Goal: Task Accomplishment & Management: Complete application form

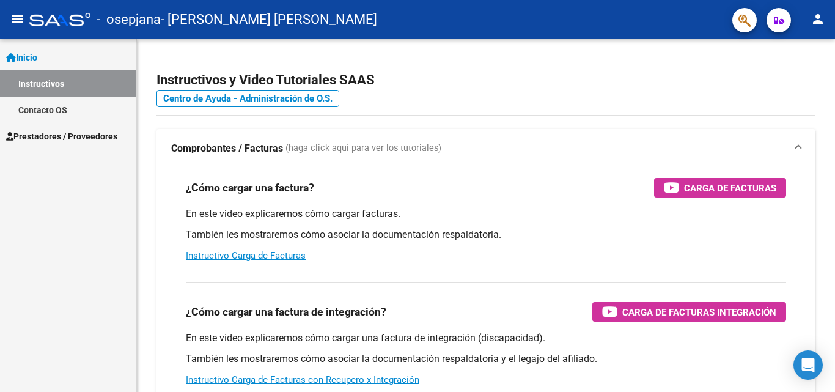
click at [92, 133] on span "Prestadores / Proveedores" at bounding box center [61, 136] width 111 height 13
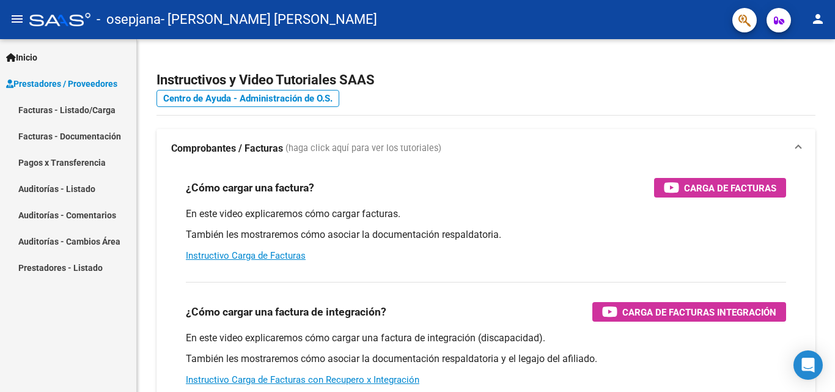
click at [93, 111] on link "Facturas - Listado/Carga" at bounding box center [68, 110] width 136 height 26
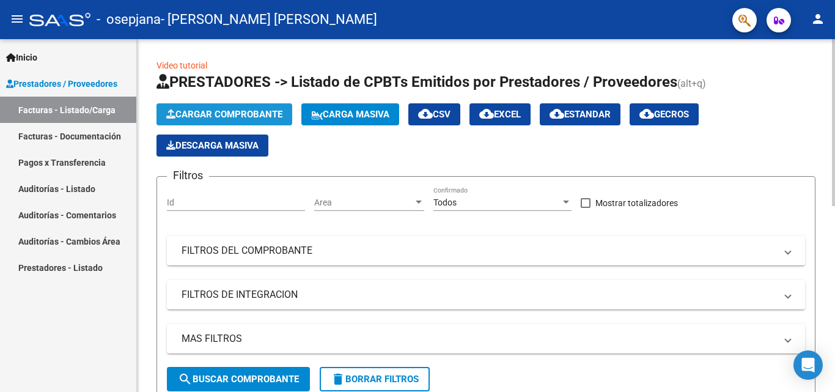
click at [225, 119] on span "Cargar Comprobante" at bounding box center [224, 114] width 116 height 11
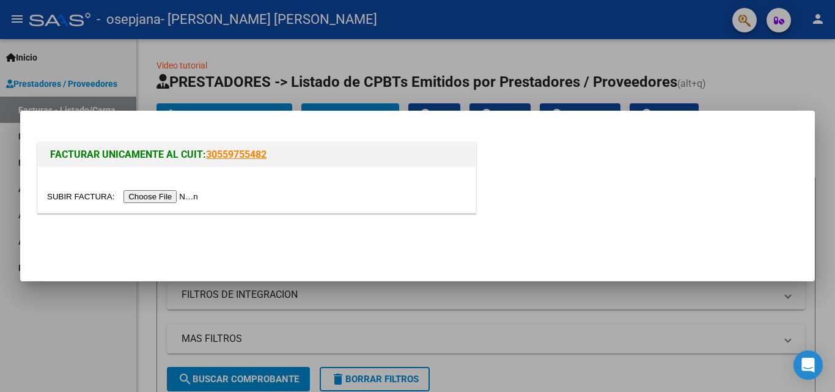
click at [155, 196] on input "file" at bounding box center [124, 196] width 155 height 13
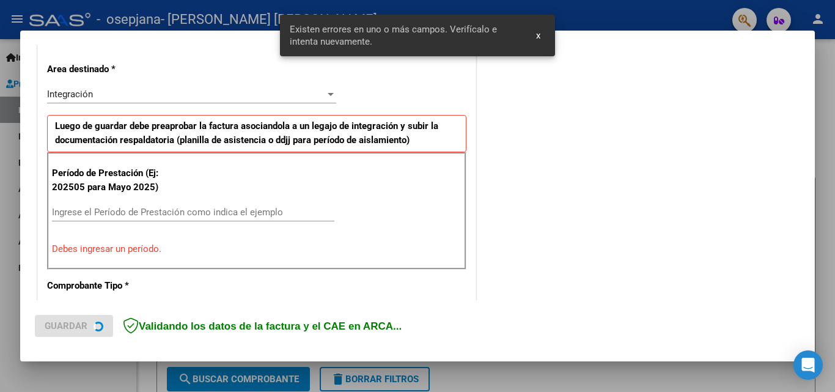
scroll to position [276, 0]
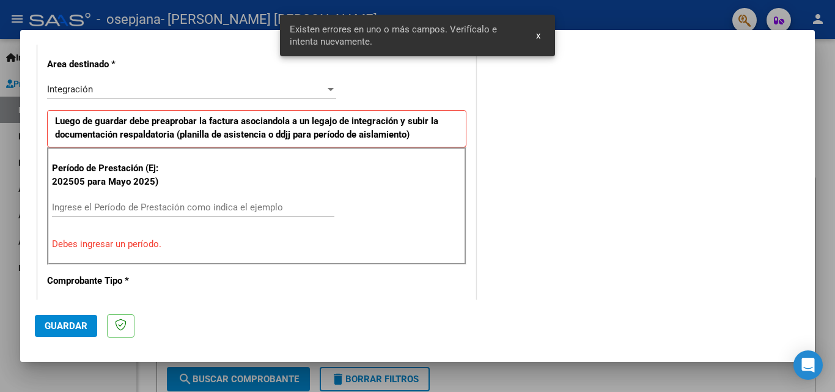
click at [166, 88] on div "Integración" at bounding box center [186, 89] width 278 height 11
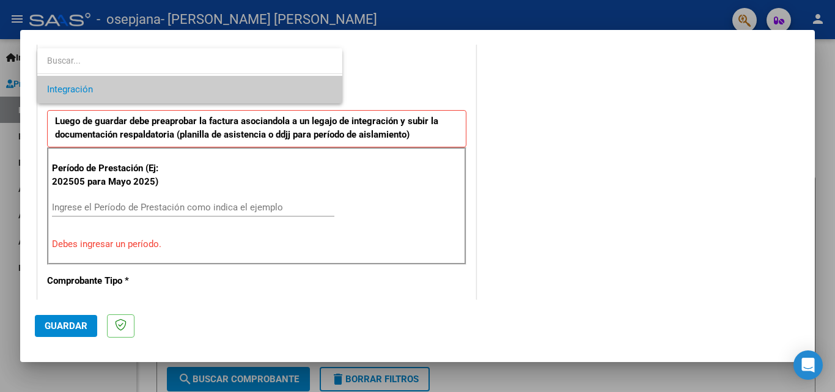
click at [167, 89] on span "Integración" at bounding box center [189, 89] width 285 height 27
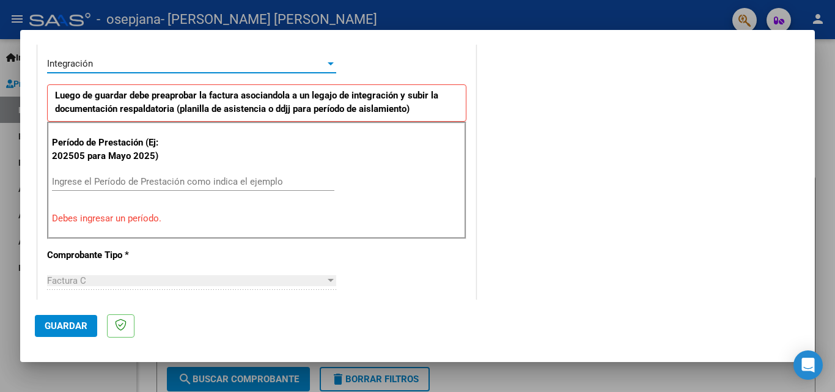
scroll to position [337, 0]
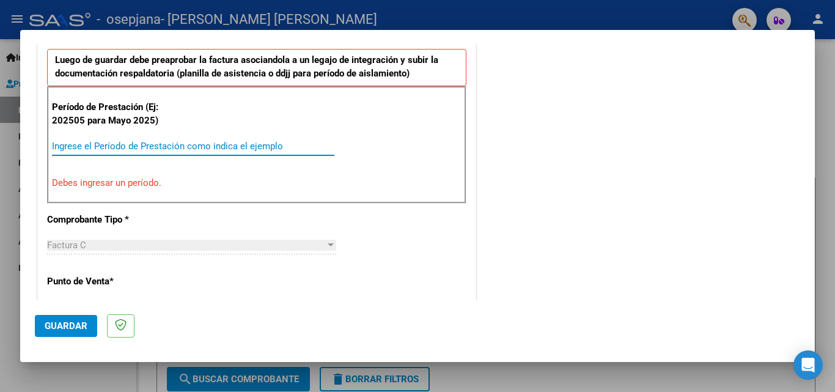
click at [175, 144] on input "Ingrese el Período de Prestación como indica el ejemplo" at bounding box center [193, 146] width 282 height 11
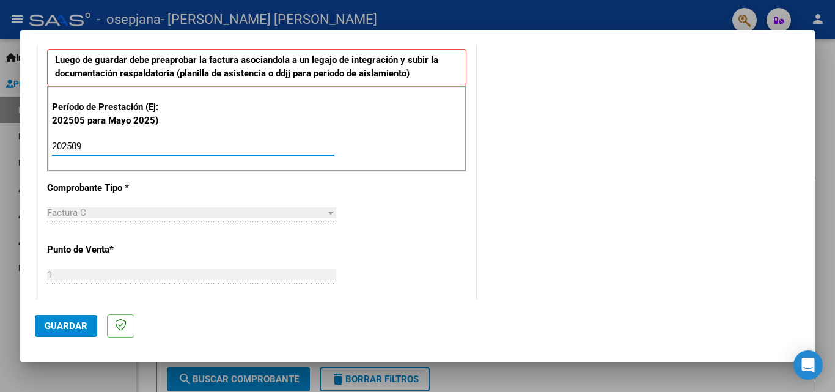
type input "202509"
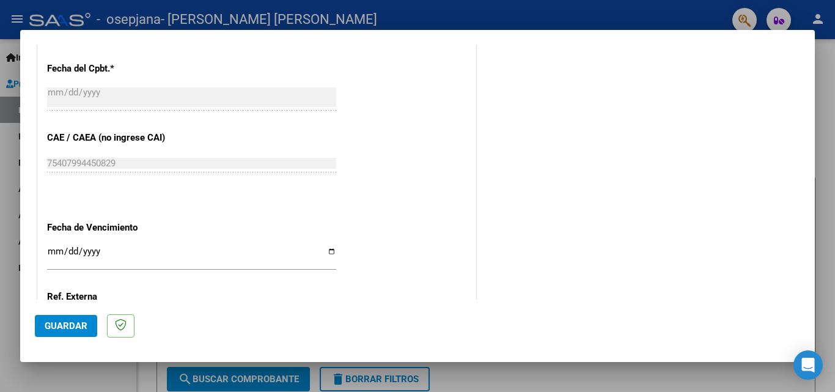
scroll to position [821, 0]
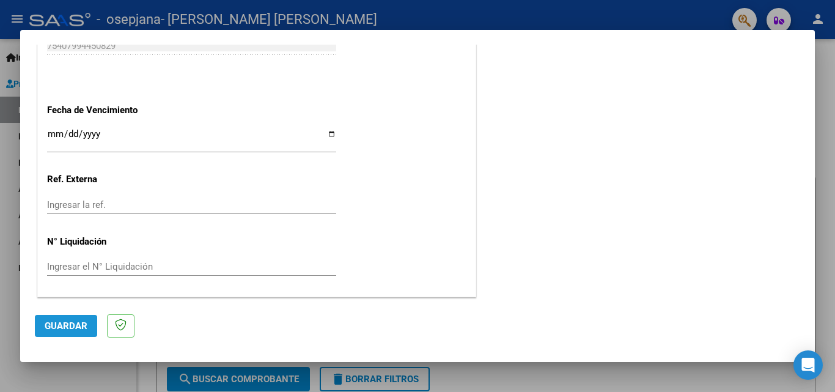
click at [54, 329] on span "Guardar" at bounding box center [66, 325] width 43 height 11
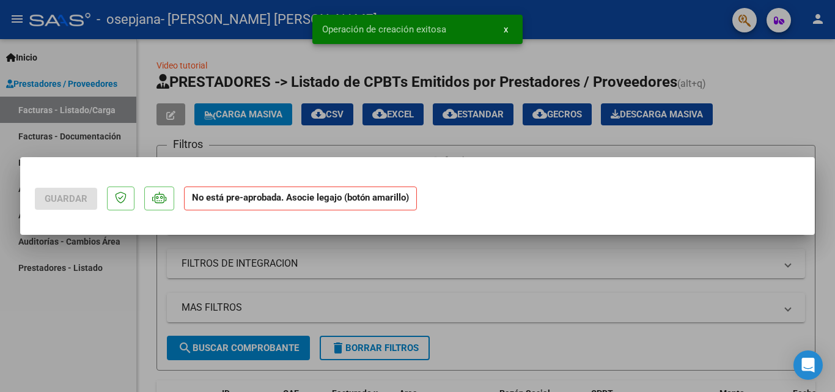
scroll to position [0, 0]
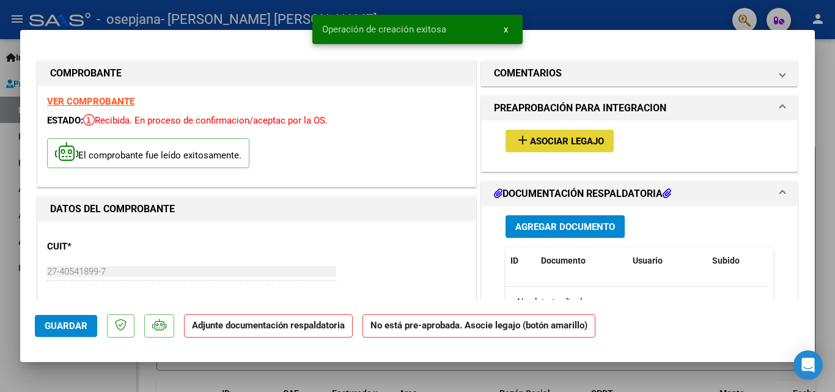
click at [591, 142] on span "Asociar Legajo" at bounding box center [567, 141] width 74 height 11
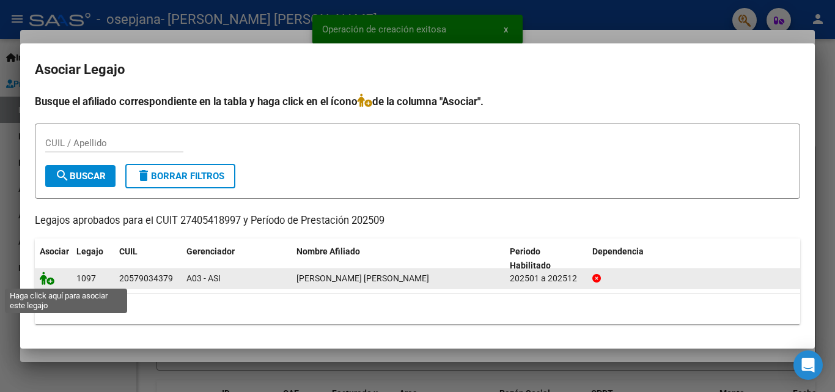
click at [51, 282] on icon at bounding box center [47, 277] width 15 height 13
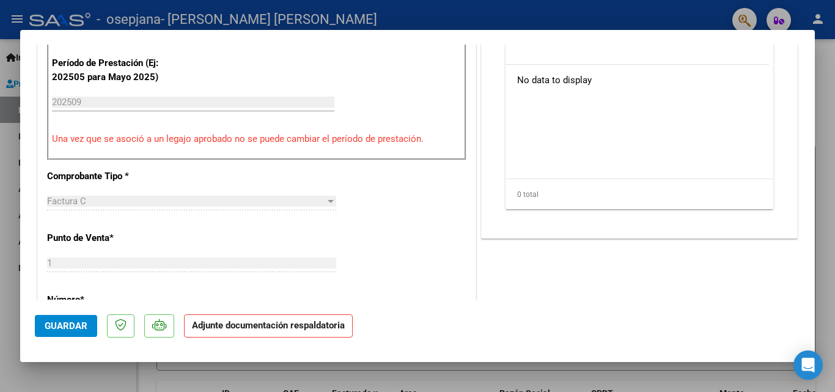
scroll to position [244, 0]
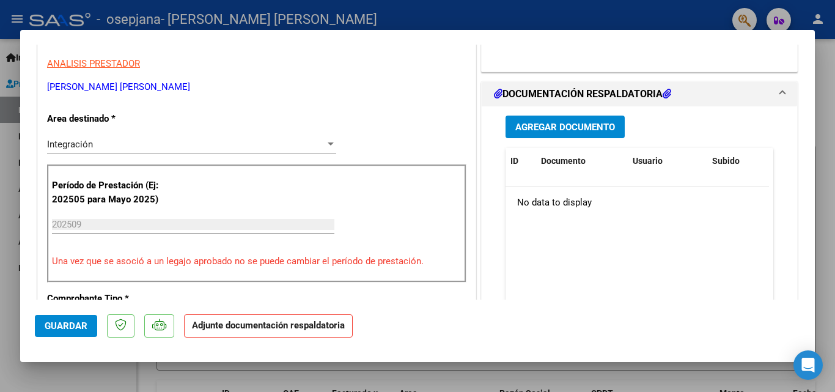
click at [572, 133] on button "Agregar Documento" at bounding box center [564, 126] width 119 height 23
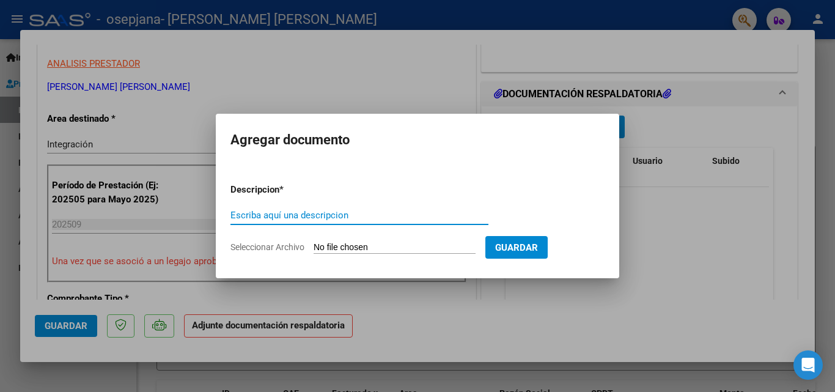
click at [332, 213] on input "Escriba aquí una descripcion" at bounding box center [359, 215] width 258 height 11
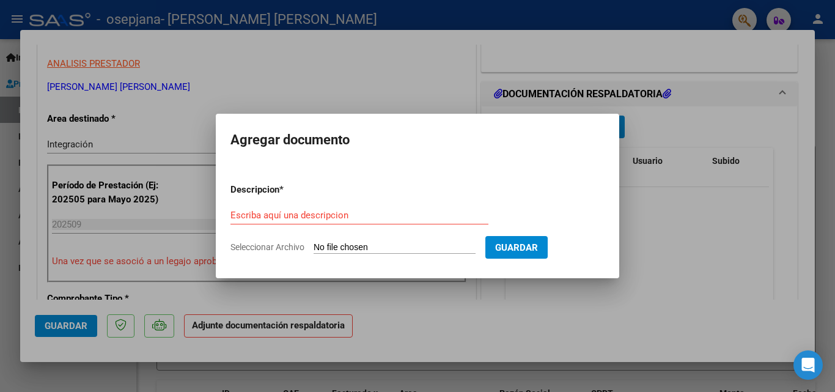
click at [399, 247] on input "Seleccionar Archivo" at bounding box center [394, 248] width 162 height 12
type input "C:\fakepath\[PERSON_NAME].pdf"
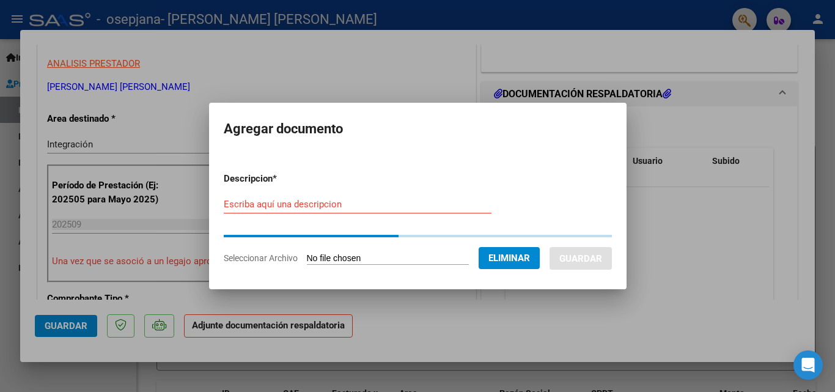
click at [362, 207] on input "Escriba aquí una descripcion" at bounding box center [358, 204] width 268 height 11
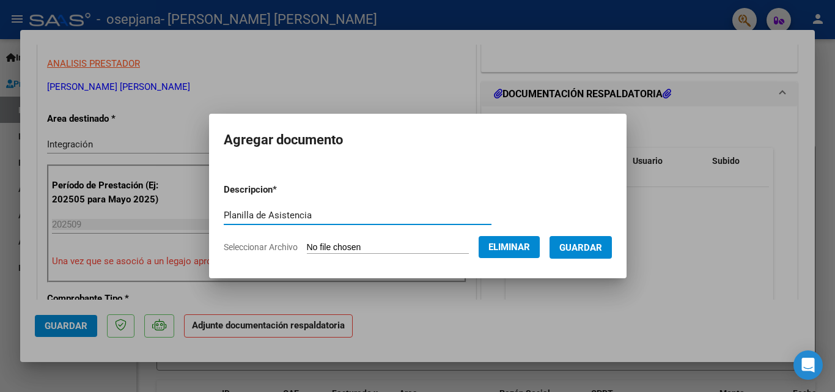
type input "Planilla de Asistencia"
click at [587, 252] on span "Guardar" at bounding box center [580, 247] width 43 height 11
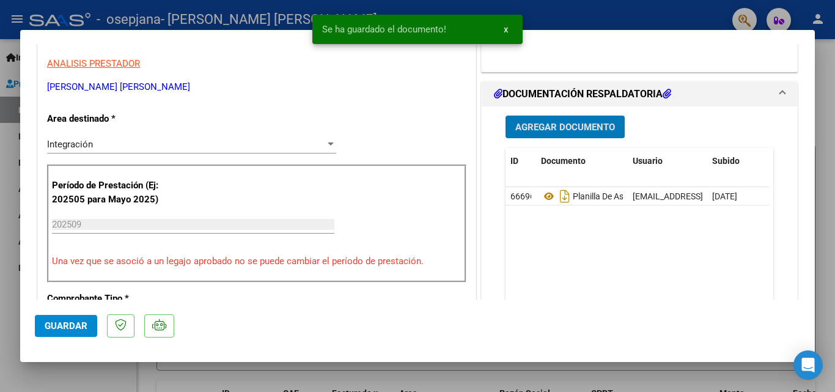
click at [79, 328] on span "Guardar" at bounding box center [66, 325] width 43 height 11
click at [825, 113] on div at bounding box center [417, 196] width 835 height 392
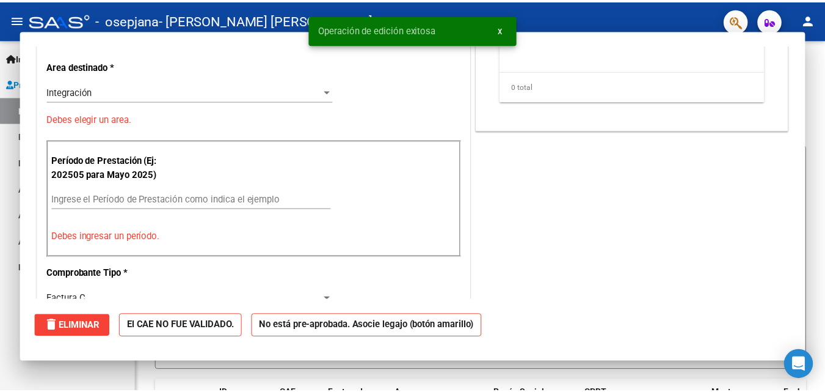
scroll to position [0, 0]
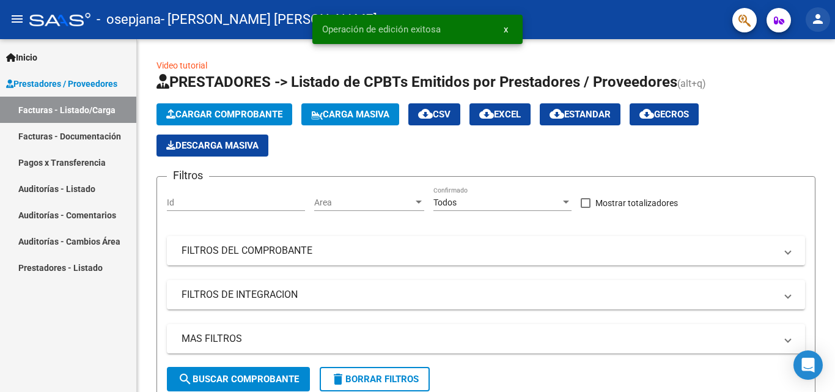
click at [819, 27] on button "person" at bounding box center [817, 19] width 24 height 24
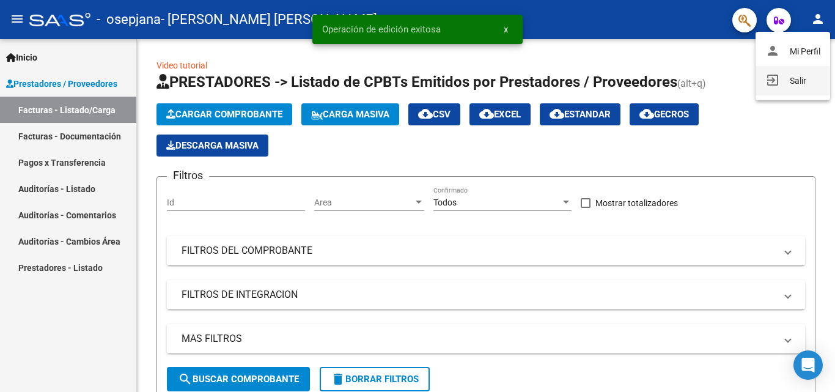
click at [796, 79] on button "exit_to_app Salir" at bounding box center [792, 80] width 75 height 29
